Goal: Communication & Community: Answer question/provide support

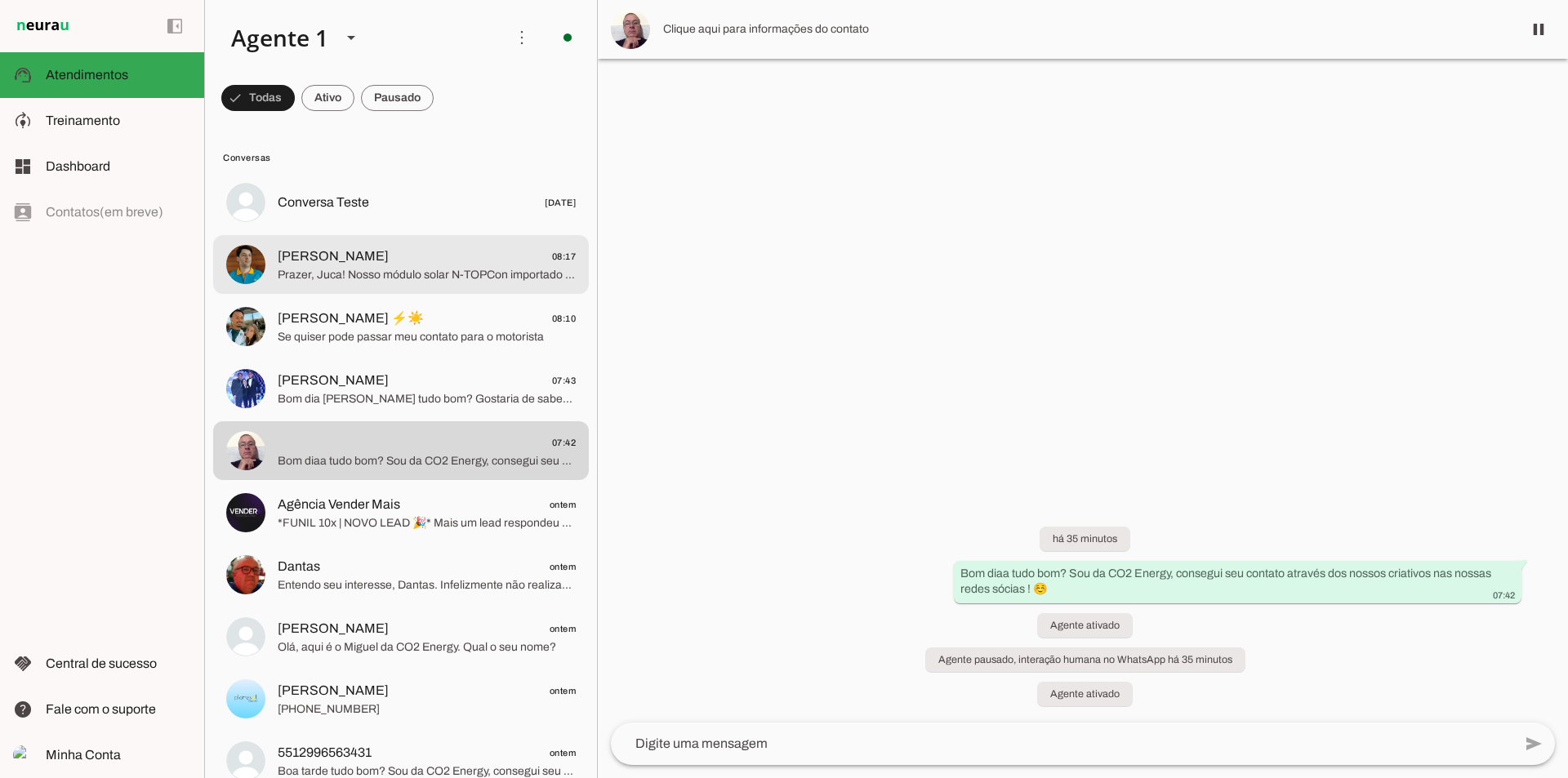
click at [415, 247] on span "[PERSON_NAME] 08:17" at bounding box center [426, 257] width 298 height 20
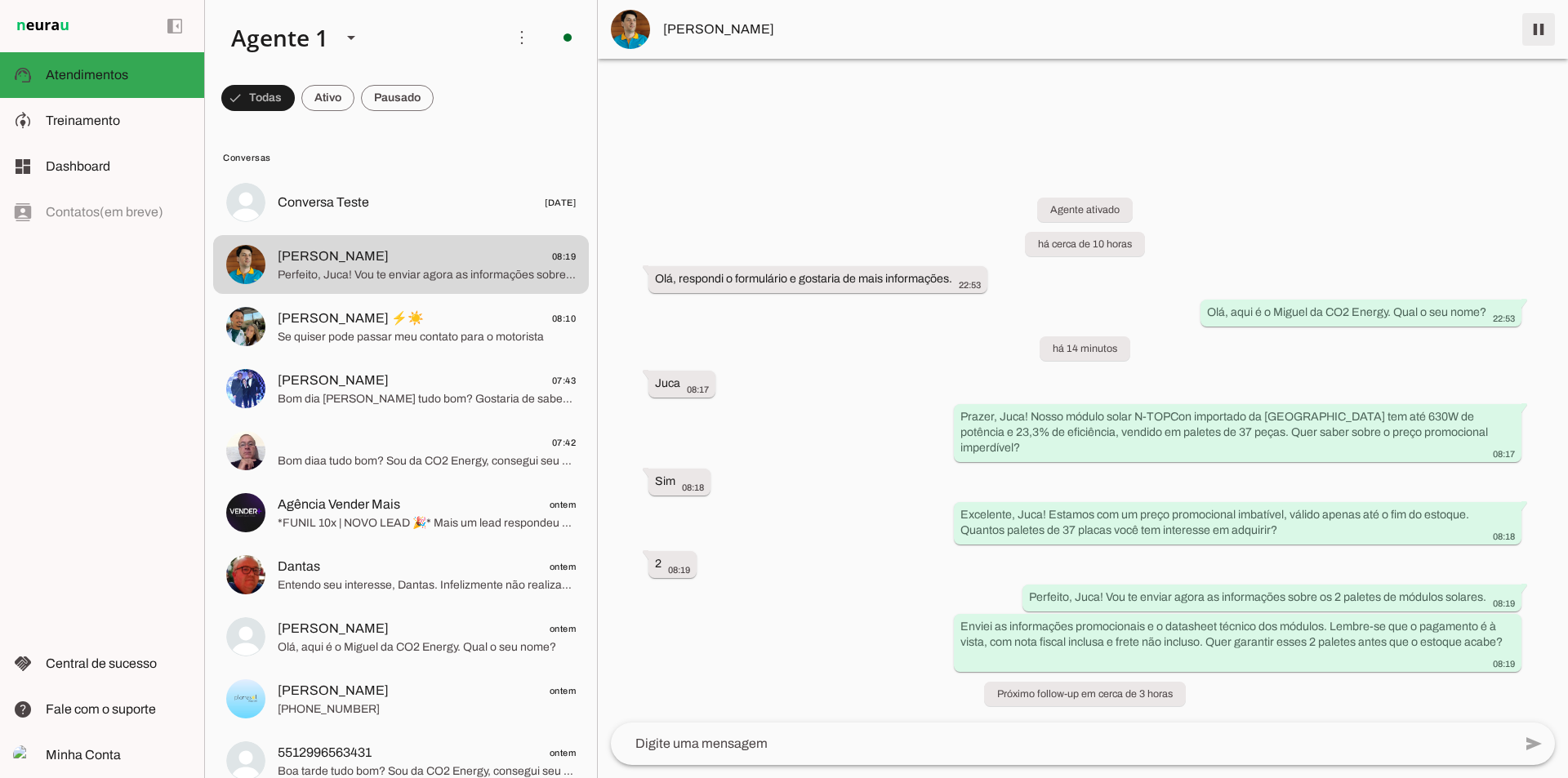
click at [1540, 26] on span at bounding box center [1539, 29] width 39 height 39
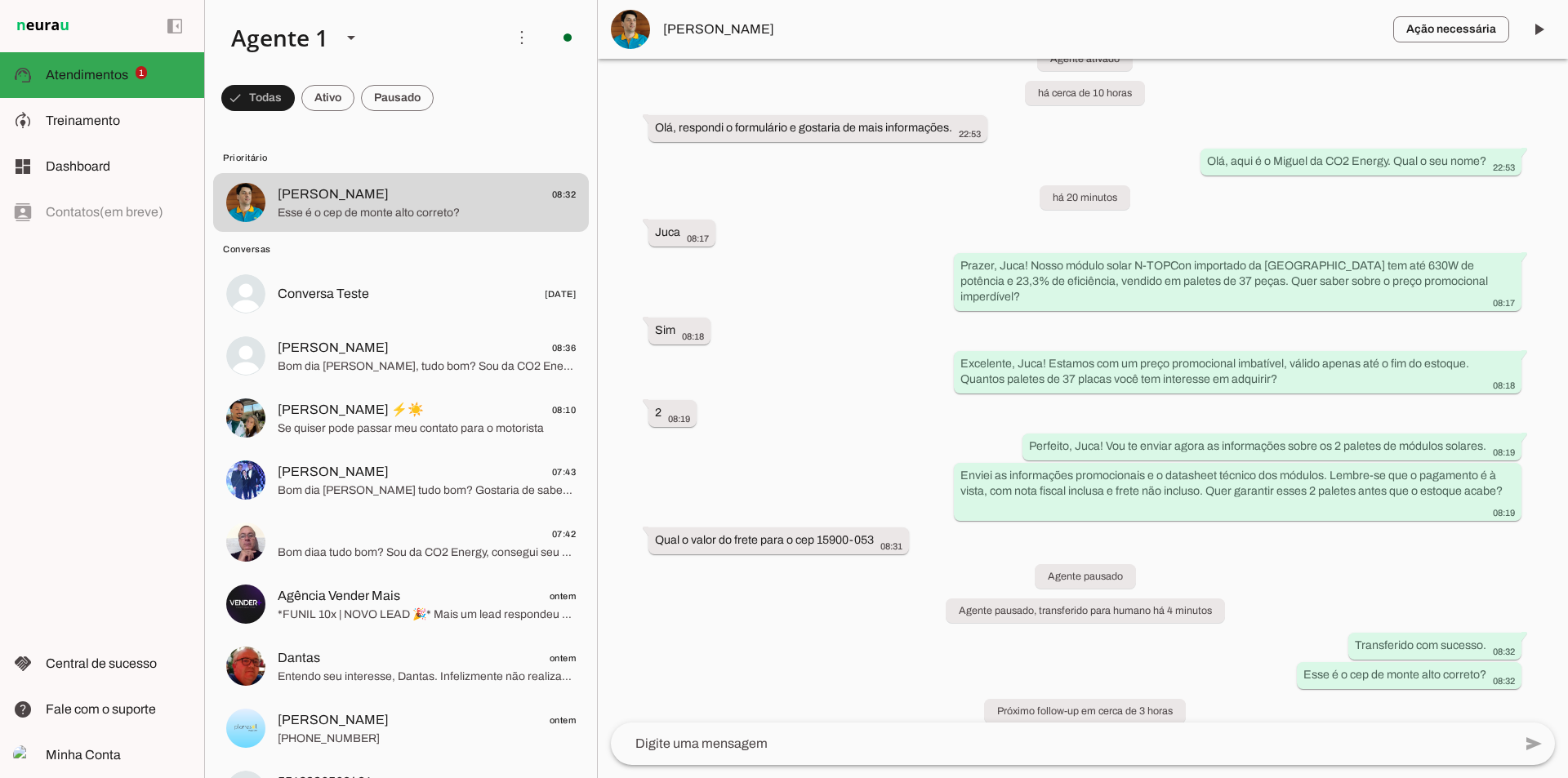
scroll to position [50, 0]
